Goal: Information Seeking & Learning: Learn about a topic

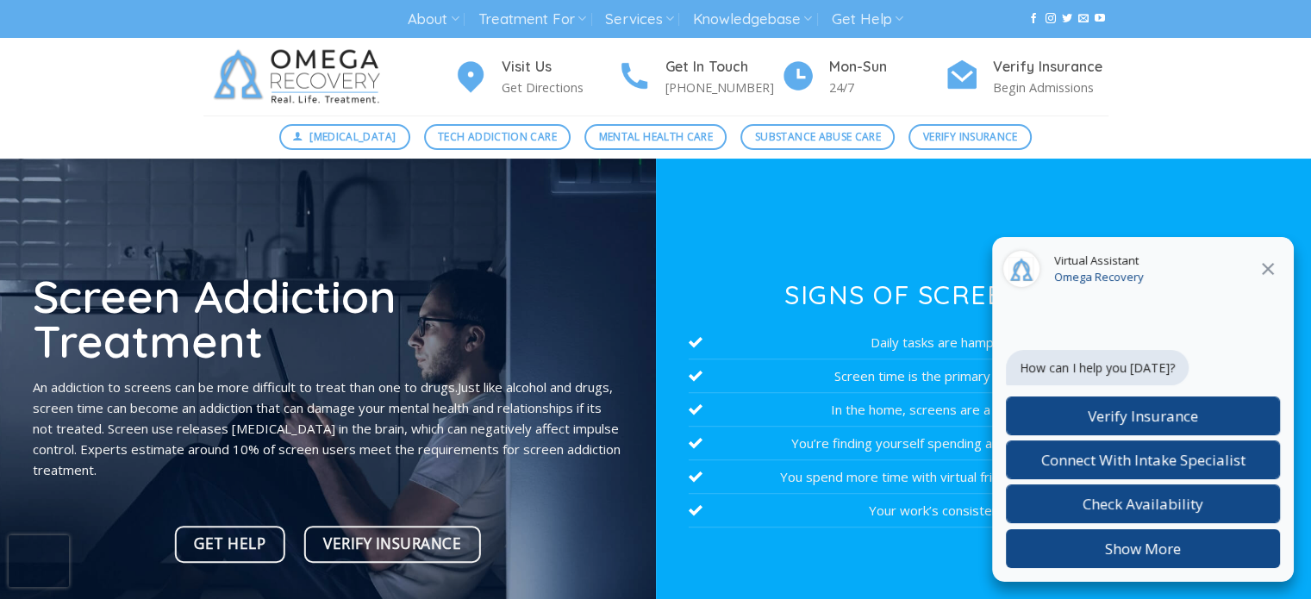
click at [1274, 268] on icon "Close" at bounding box center [1268, 269] width 21 height 21
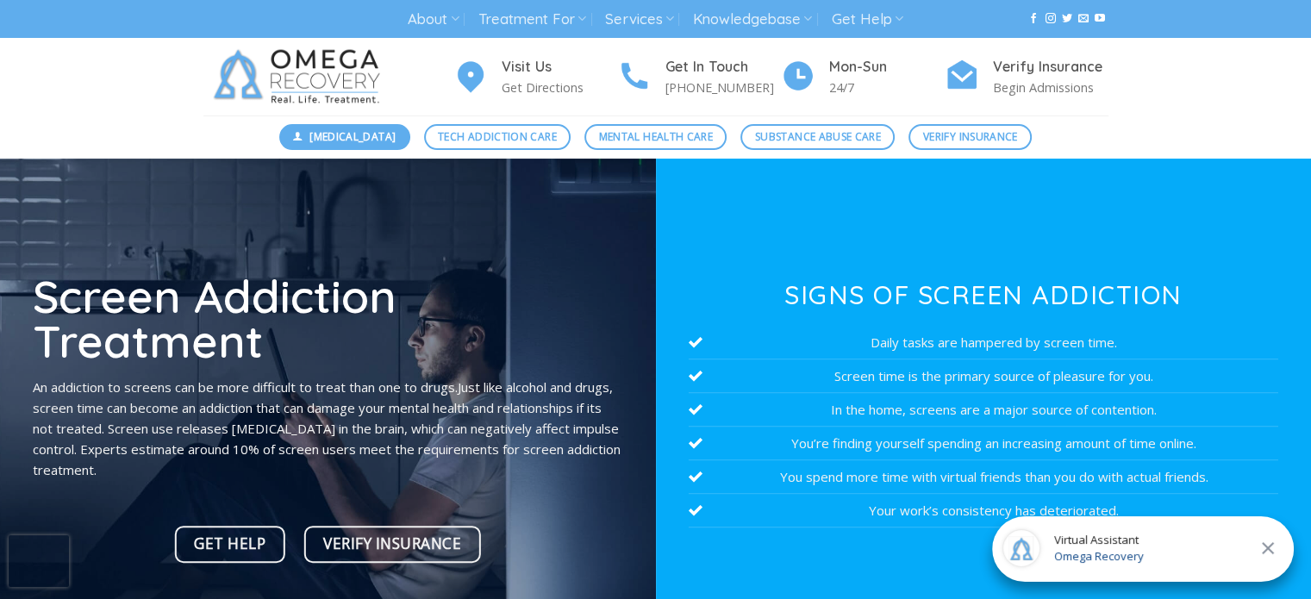
click at [376, 137] on span "[MEDICAL_DATA]" at bounding box center [353, 136] width 86 height 16
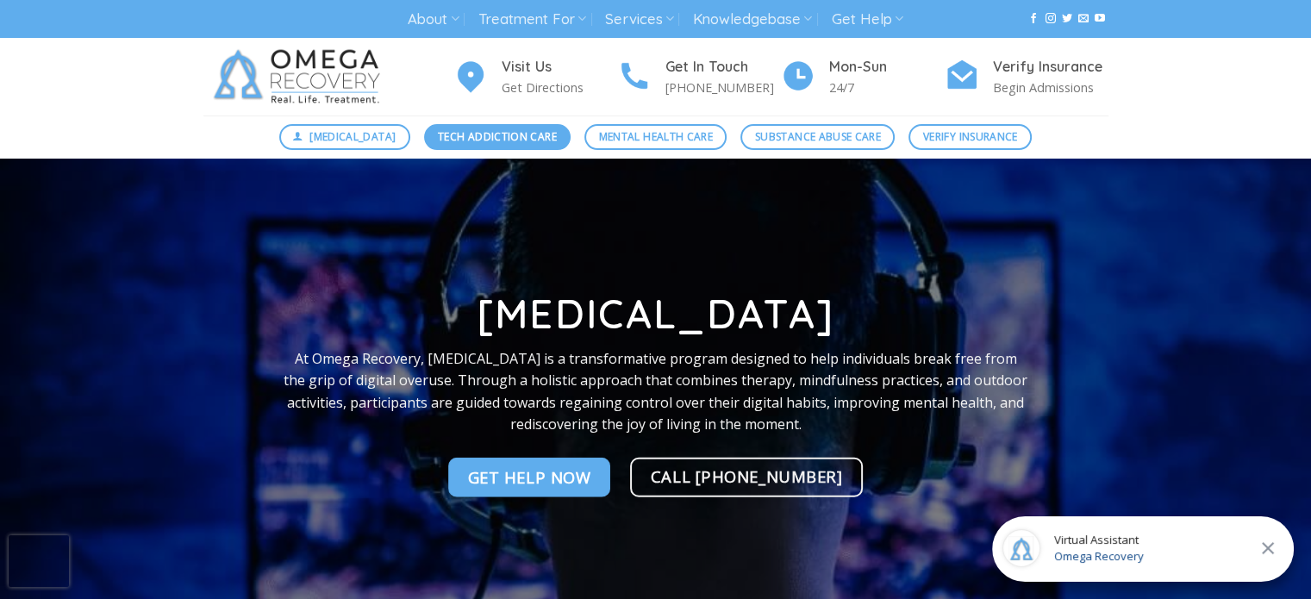
click at [448, 131] on span "Tech Addiction Care" at bounding box center [497, 136] width 119 height 16
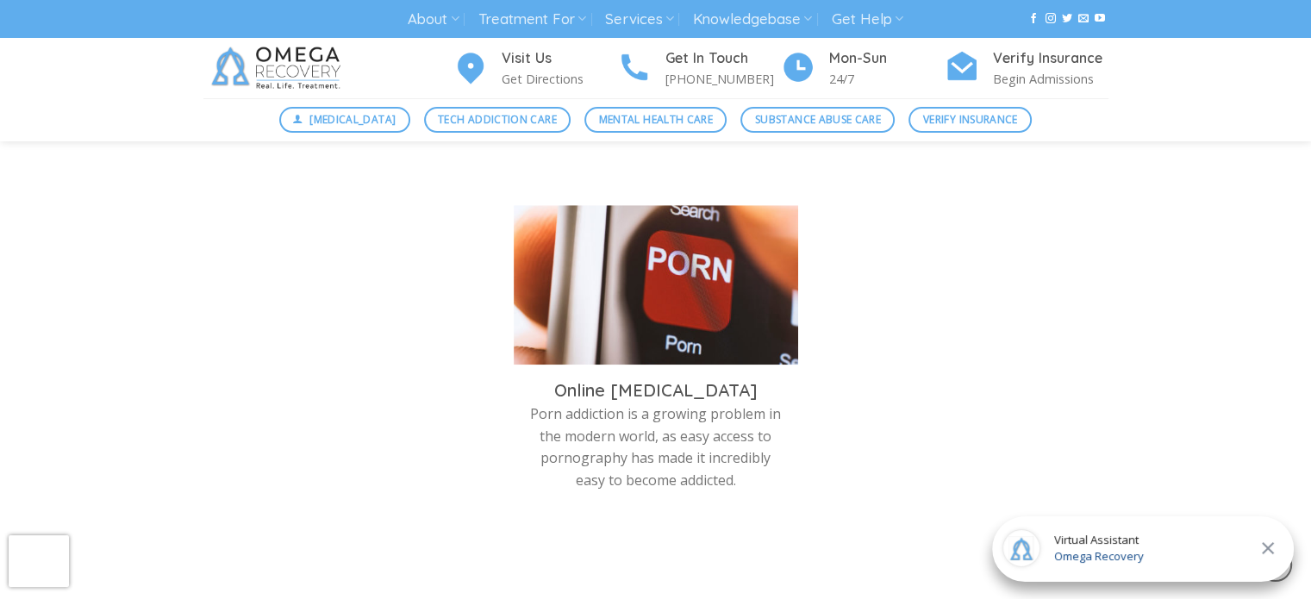
scroll to position [1035, 0]
